Goal: Task Accomplishment & Management: Manage account settings

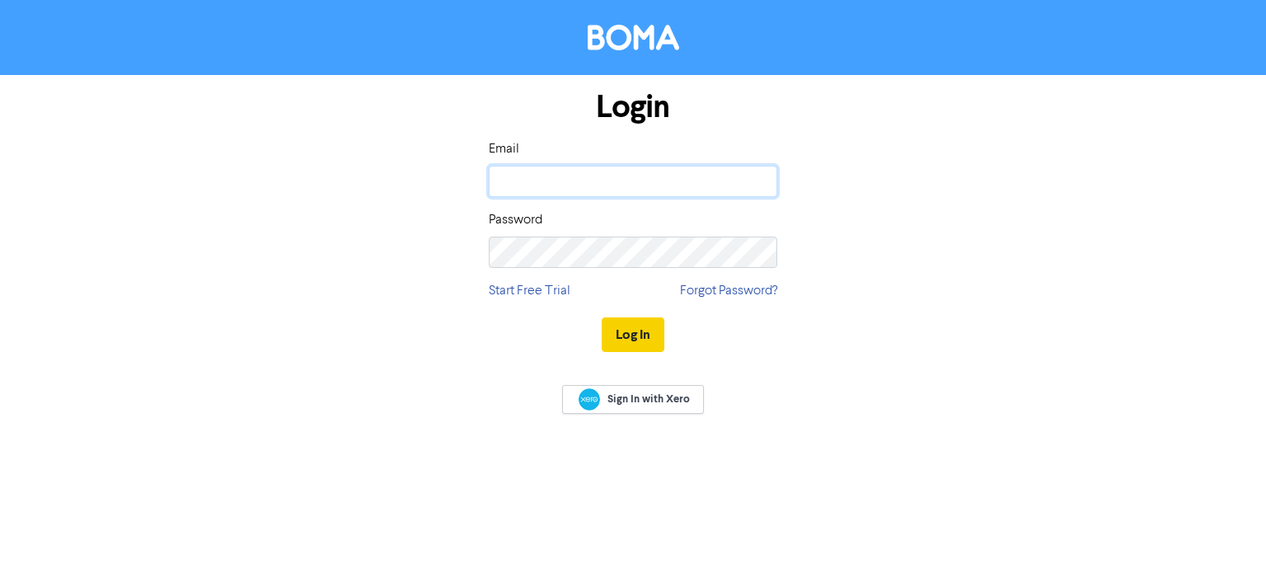
type input "[PERSON_NAME][EMAIL_ADDRESS][DOMAIN_NAME]"
click at [638, 339] on button "Log In" at bounding box center [633, 334] width 63 height 35
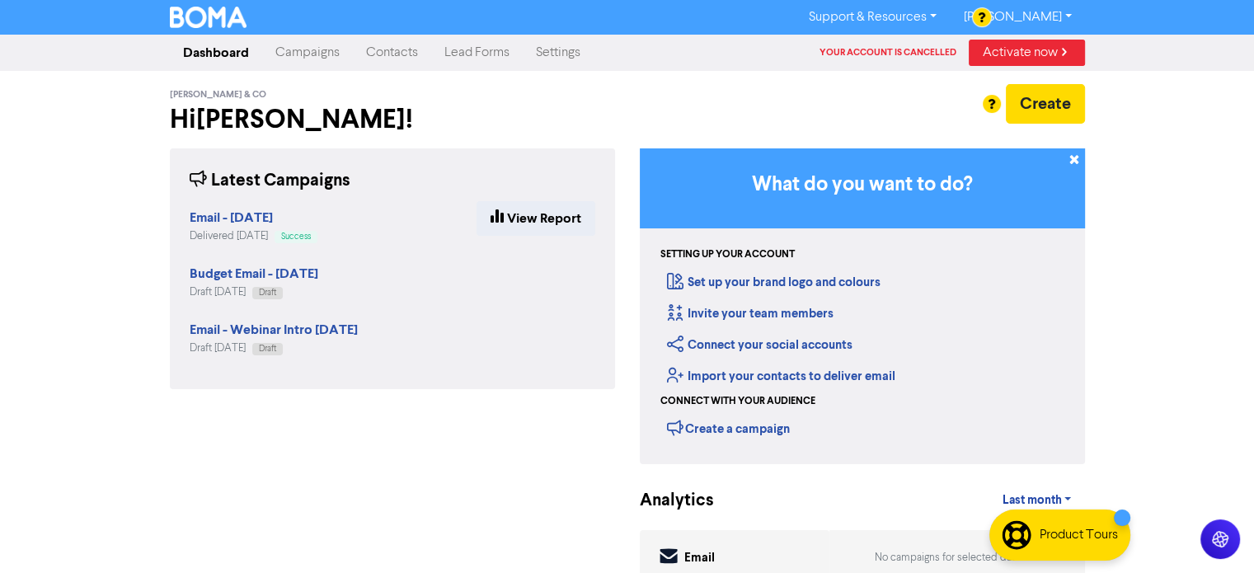
click at [405, 55] on link "Contacts" at bounding box center [392, 52] width 78 height 33
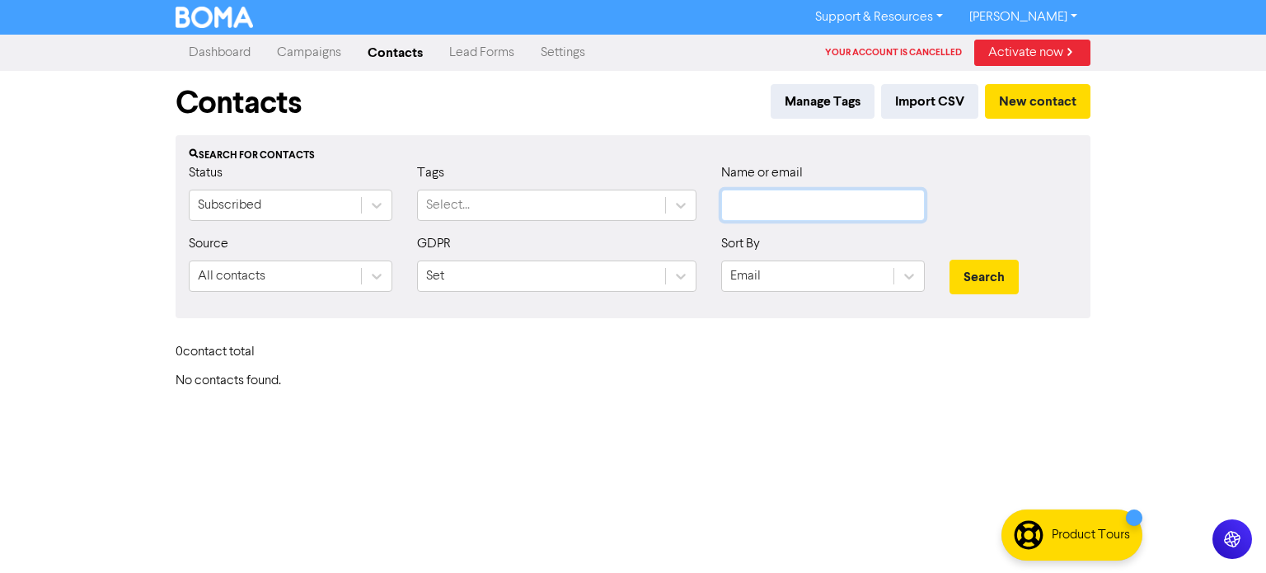
click at [798, 201] on input "text" at bounding box center [823, 205] width 204 height 31
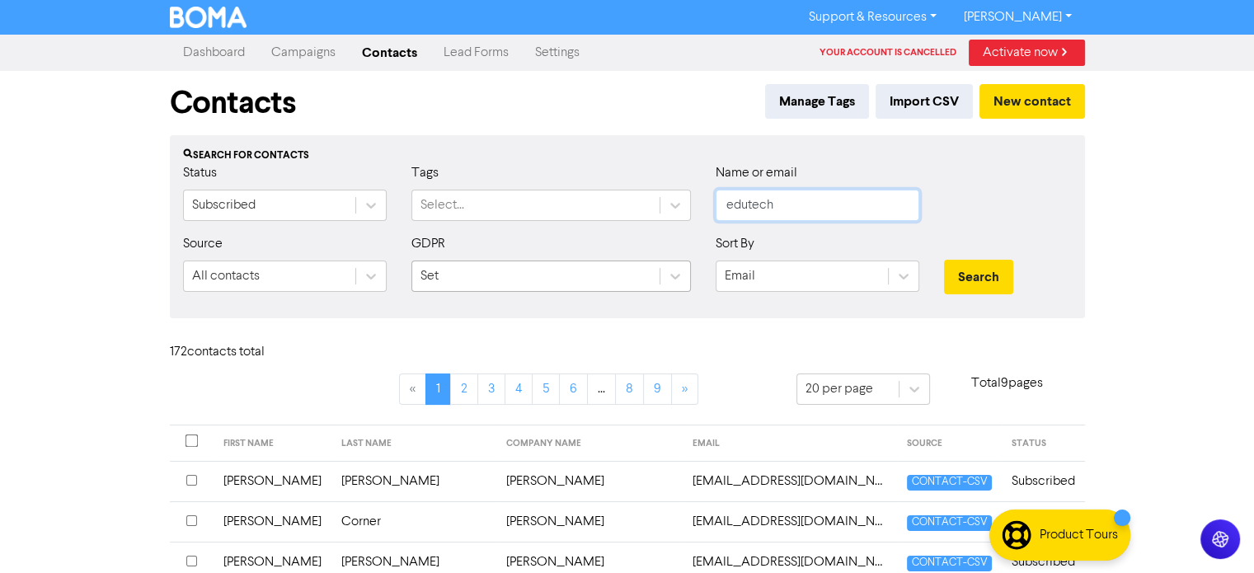
type input "edutech"
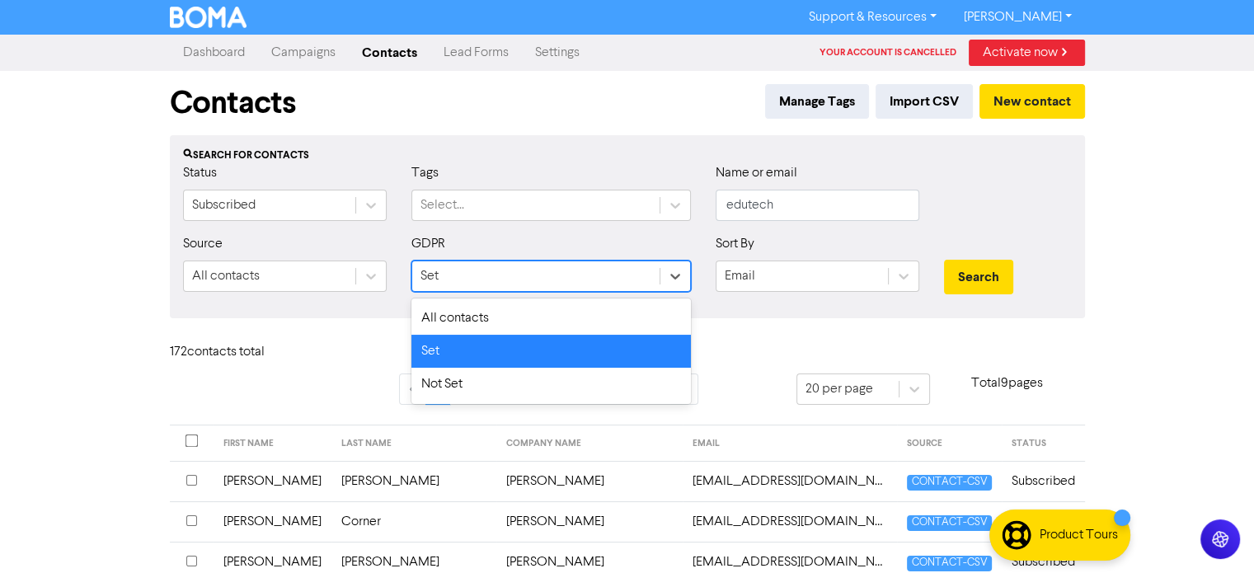
click at [439, 279] on div "Set" at bounding box center [535, 276] width 247 height 30
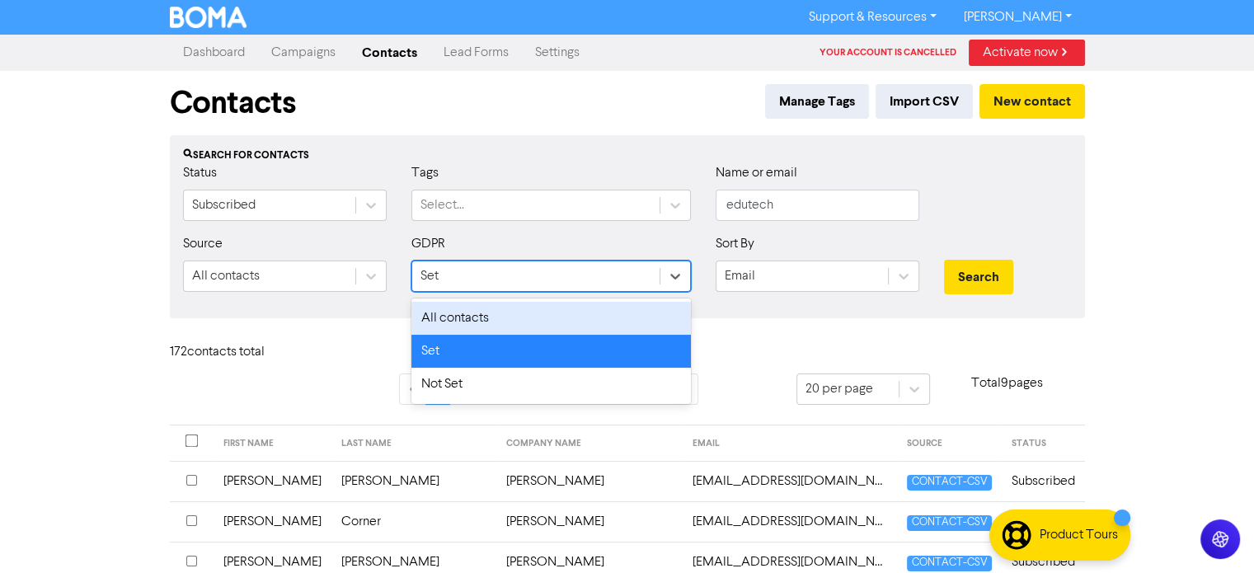
click at [433, 315] on div "All contacts" at bounding box center [550, 318] width 279 height 33
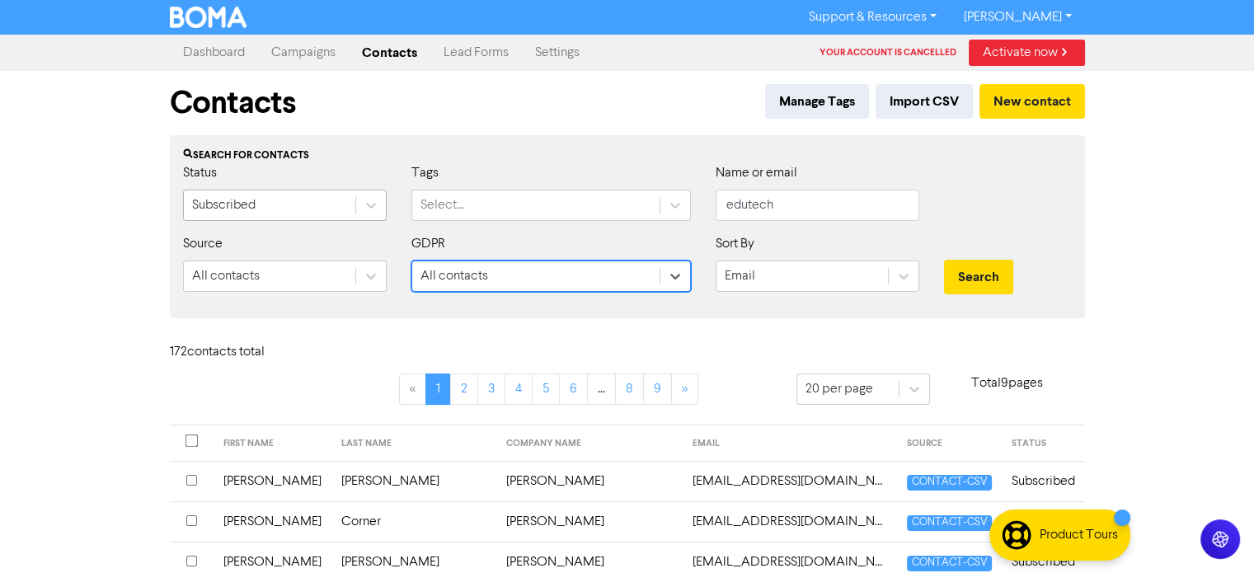
click at [256, 207] on div "Subscribed" at bounding box center [269, 205] width 171 height 30
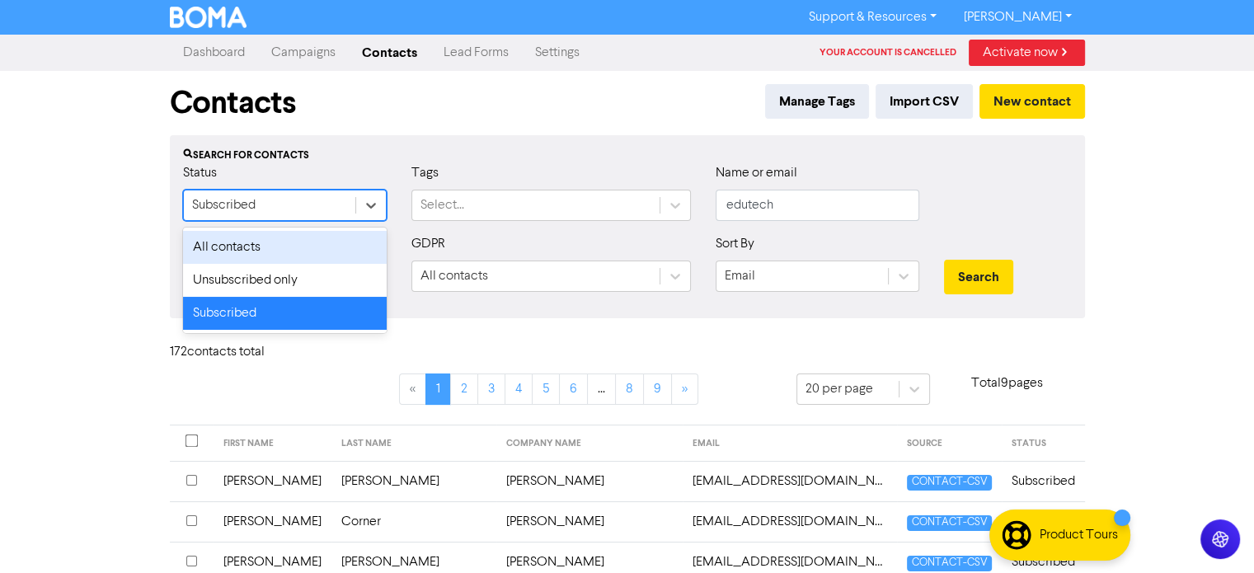
drag, startPoint x: 244, startPoint y: 242, endPoint x: 691, endPoint y: 265, distance: 447.3
click at [247, 241] on div "All contacts" at bounding box center [285, 247] width 204 height 33
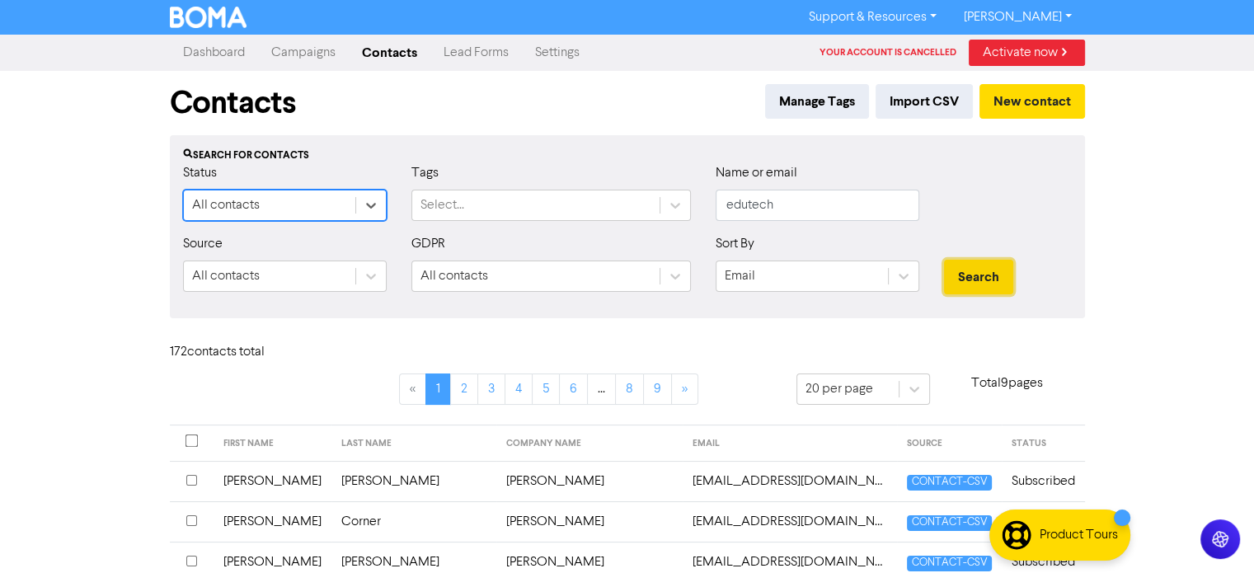
click at [979, 284] on button "Search" at bounding box center [978, 277] width 69 height 35
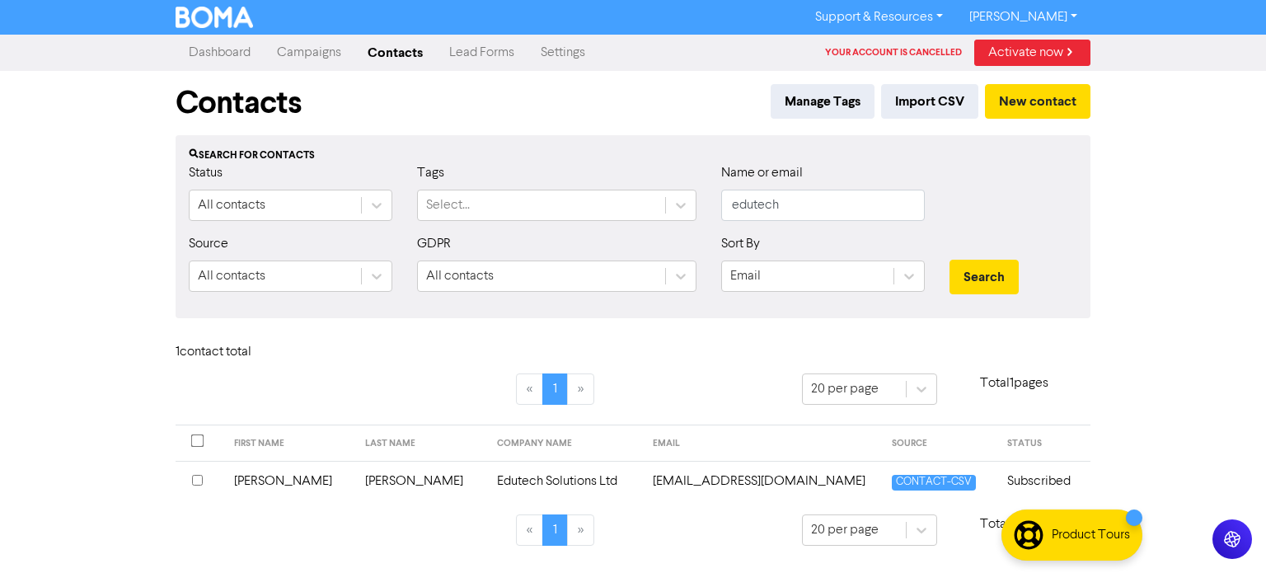
click at [264, 478] on td "[PERSON_NAME]" at bounding box center [289, 481] width 131 height 40
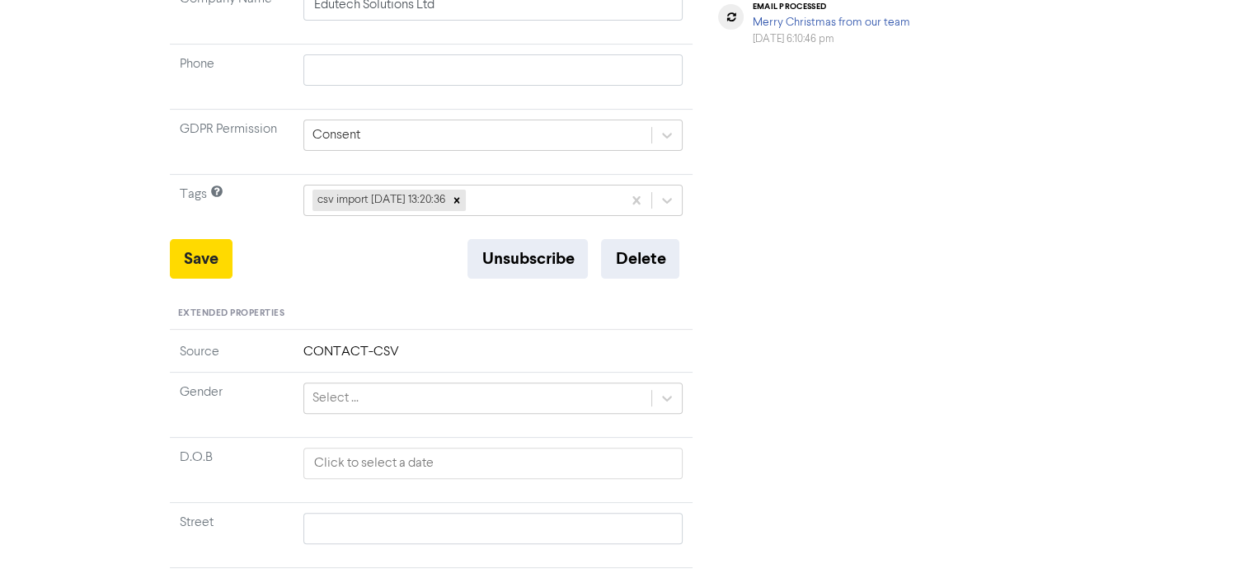
scroll to position [412, 0]
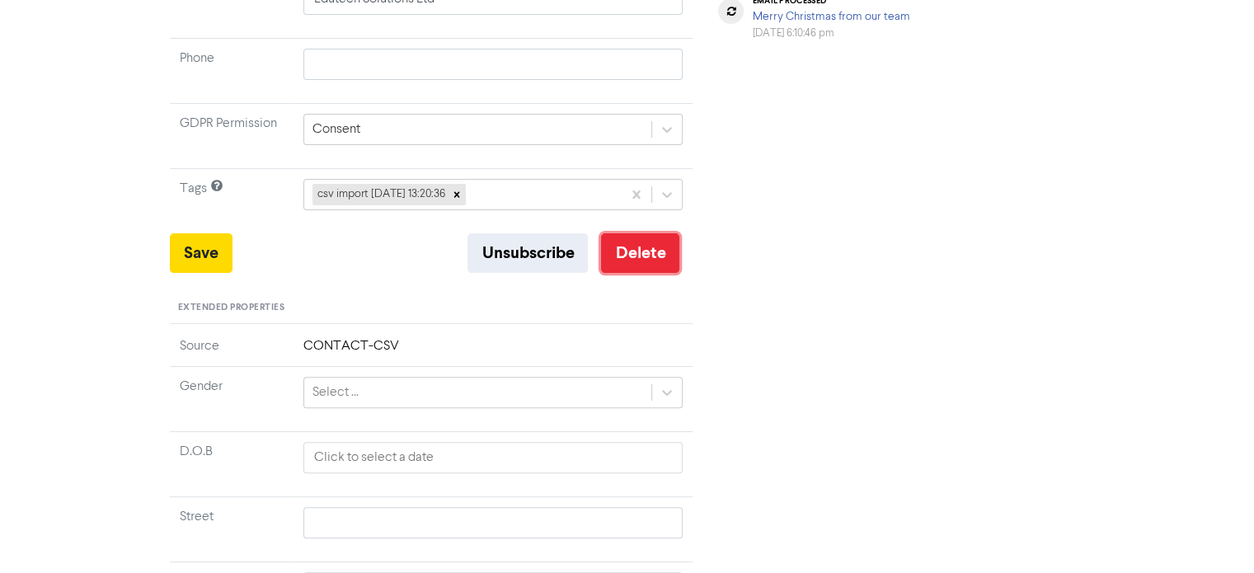
click at [626, 270] on button "Delete" at bounding box center [640, 253] width 78 height 40
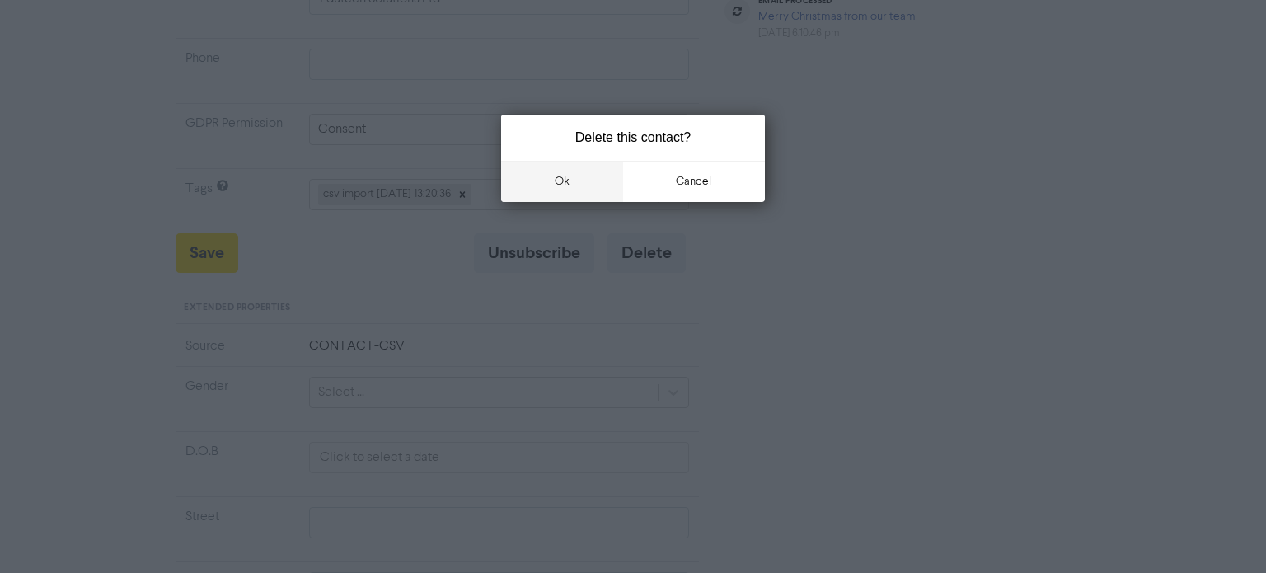
click at [556, 177] on button "ok" at bounding box center [562, 181] width 122 height 41
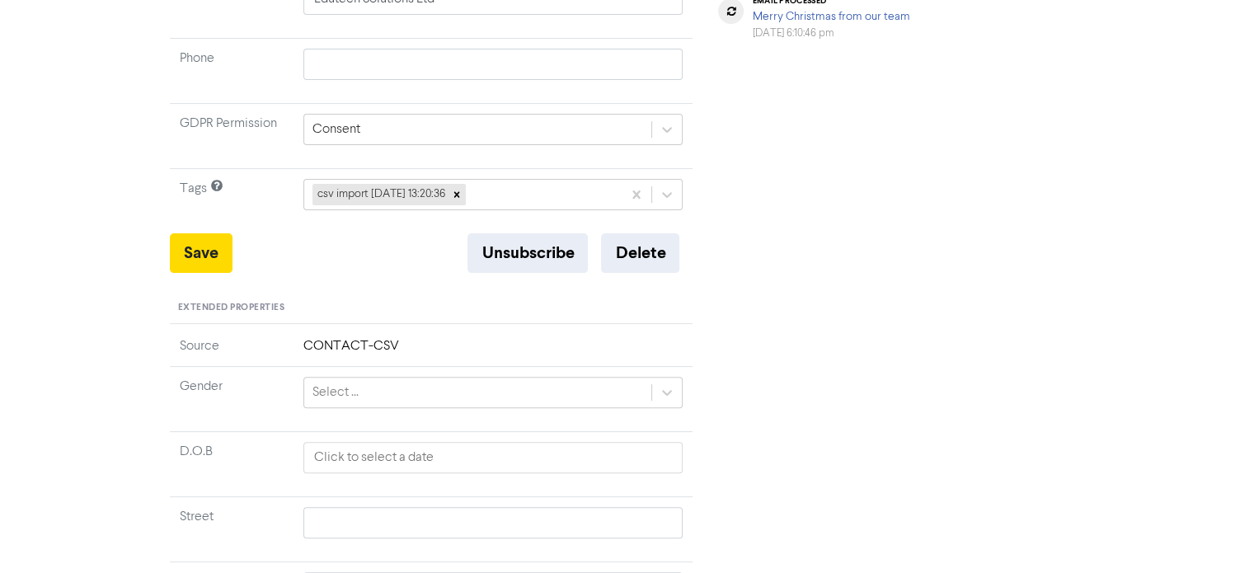
scroll to position [0, 0]
